Goal: Task Accomplishment & Management: Manage account settings

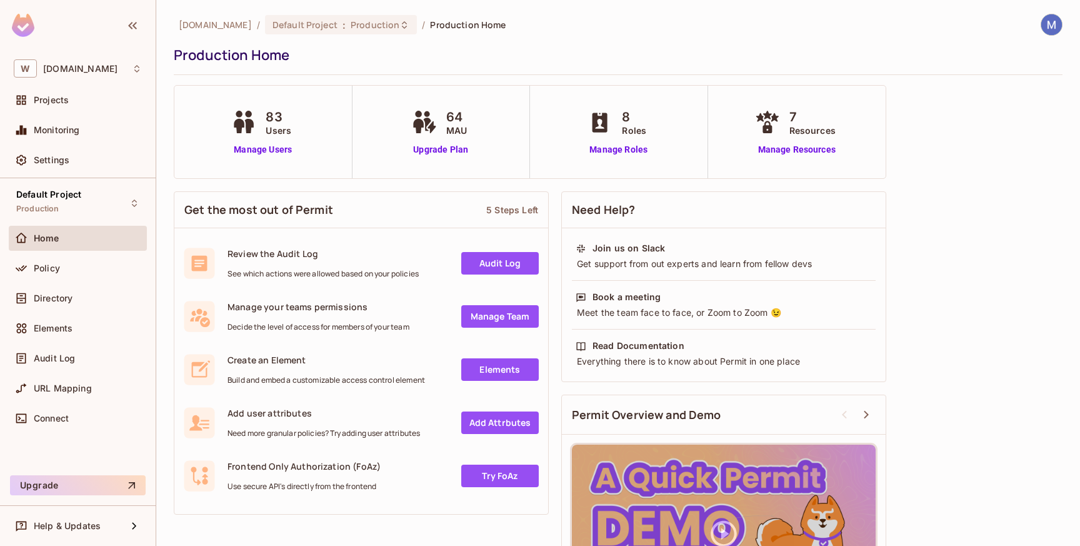
click at [1055, 26] on img at bounding box center [1052, 24] width 21 height 21
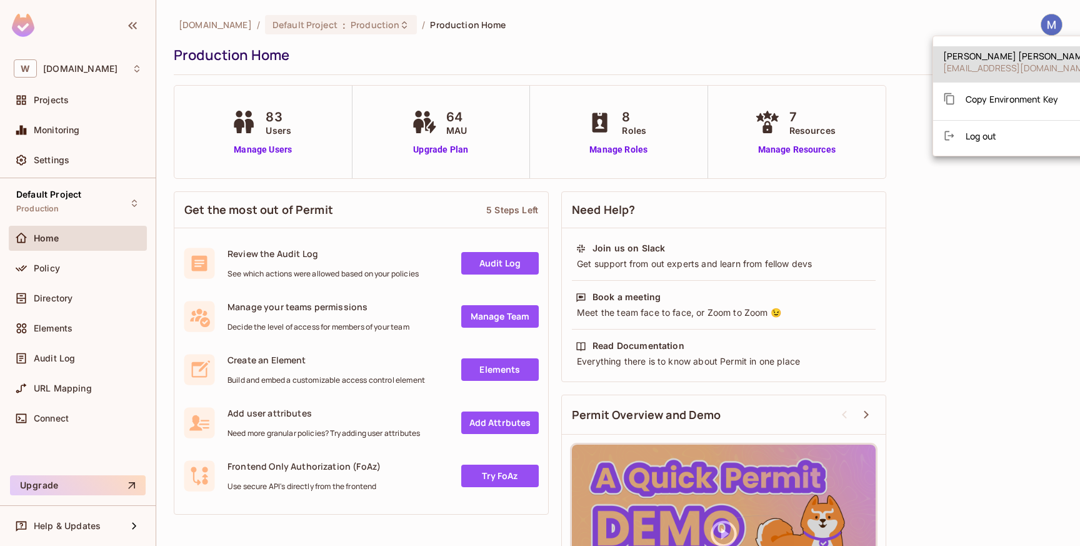
click at [985, 141] on span "Log out" at bounding box center [981, 136] width 31 height 12
